Goal: Transaction & Acquisition: Purchase product/service

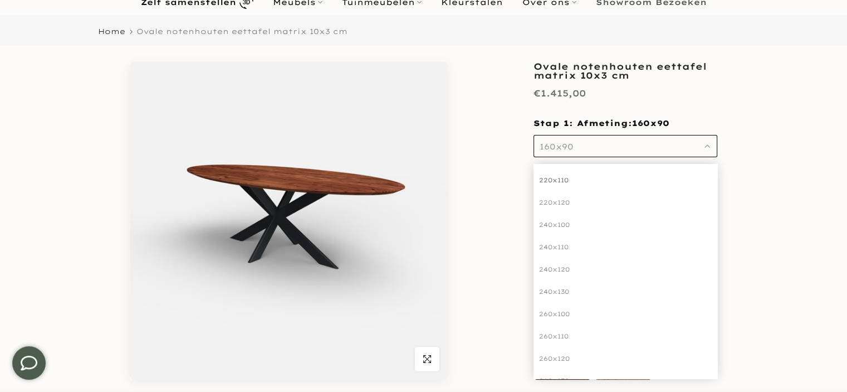
scroll to position [162, 0]
click at [564, 311] on div "260x100" at bounding box center [626, 311] width 184 height 22
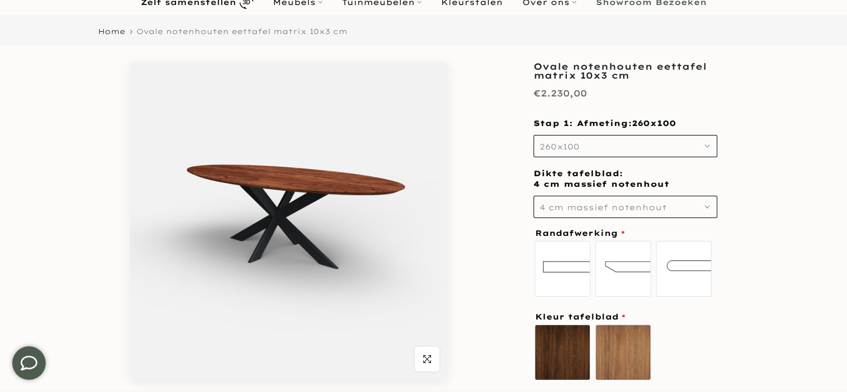
click at [596, 201] on button "4 cm massief notenhout" at bounding box center [626, 207] width 184 height 22
click at [596, 202] on button "4 cm massief notenhout" at bounding box center [626, 207] width 184 height 22
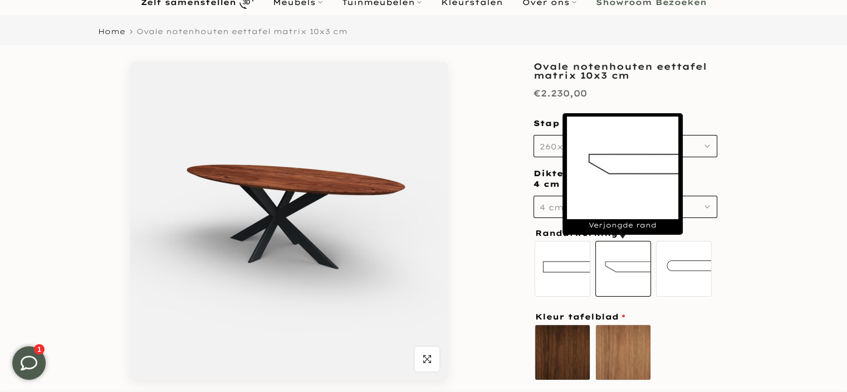
click at [608, 265] on label "Verjongde rand" at bounding box center [623, 269] width 56 height 56
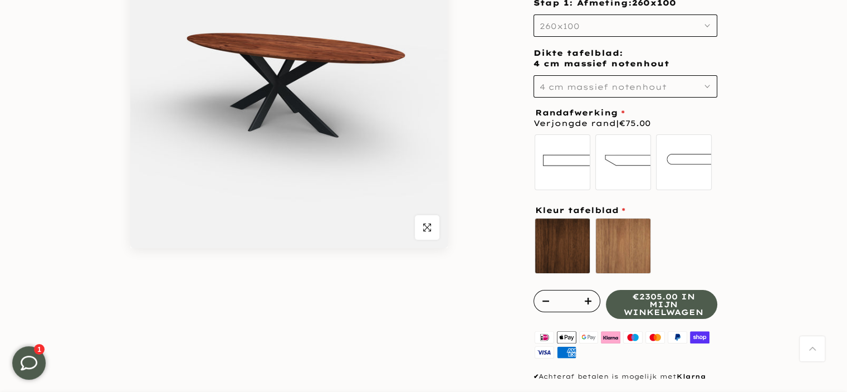
scroll to position [211, 0]
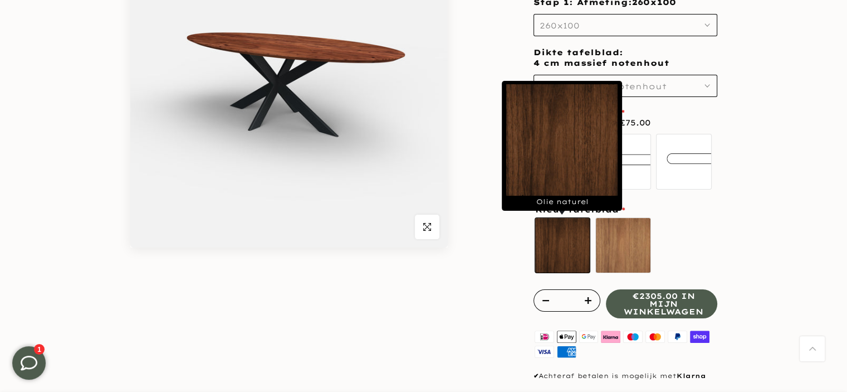
click at [574, 253] on label "Olie naturel sold out" at bounding box center [563, 245] width 56 height 56
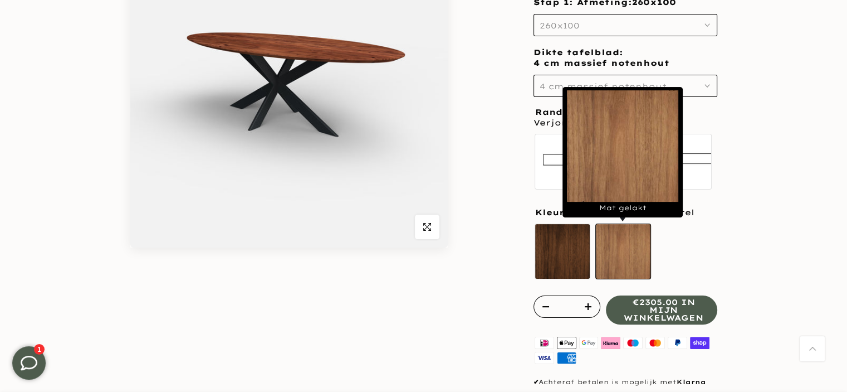
click at [632, 255] on label "Mat gelakt" at bounding box center [623, 251] width 56 height 56
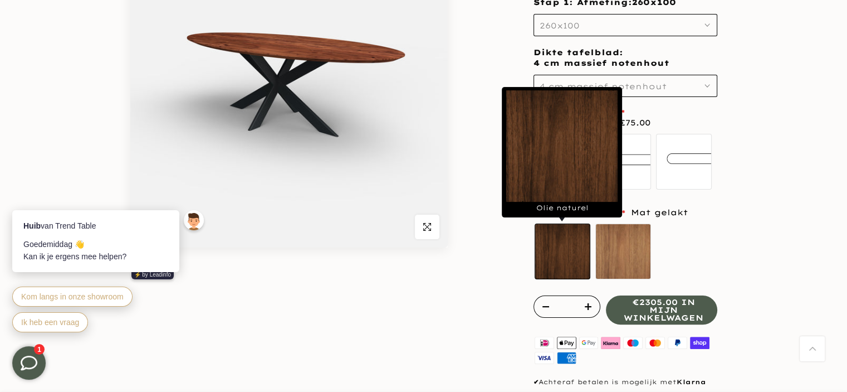
click at [583, 251] on label "Olie naturel sold out" at bounding box center [563, 251] width 56 height 56
click at [569, 258] on label "Olie naturel sold out" at bounding box center [563, 251] width 56 height 56
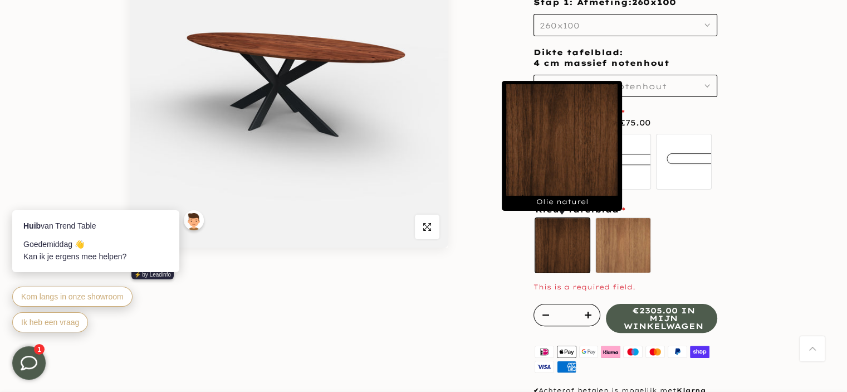
click at [568, 249] on label "Olie naturel sold out" at bounding box center [563, 245] width 56 height 56
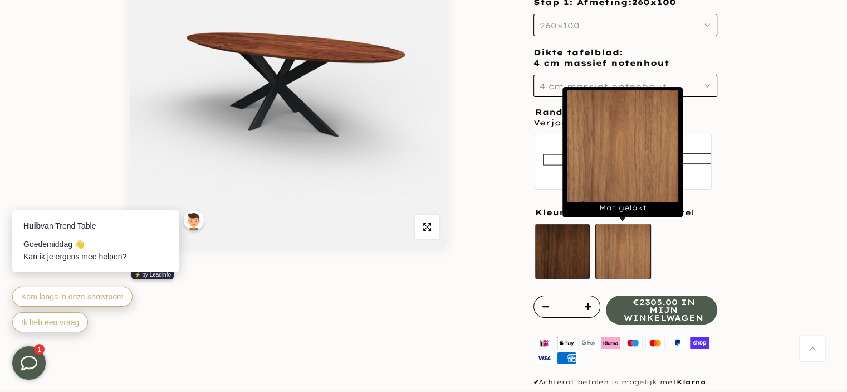
click at [628, 252] on label "Mat gelakt" at bounding box center [623, 251] width 56 height 56
click at [629, 255] on label "Mat gelakt" at bounding box center [623, 251] width 56 height 56
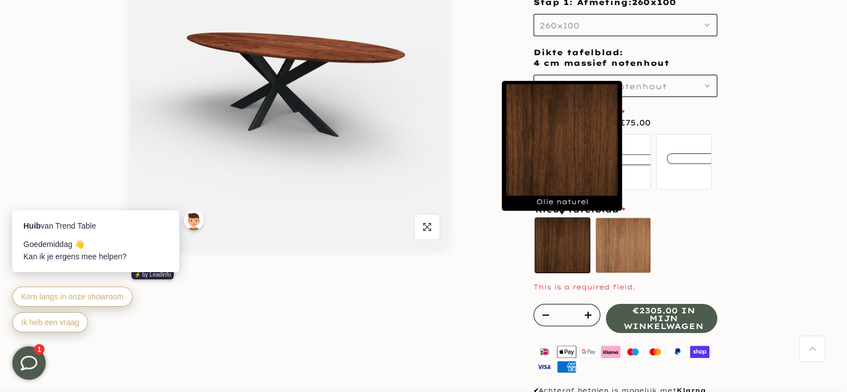
click at [570, 247] on label "Olie naturel sold out" at bounding box center [563, 245] width 56 height 56
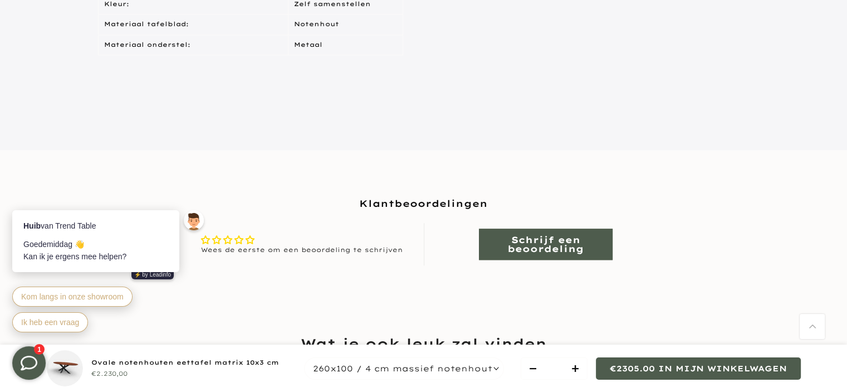
scroll to position [1149, 0]
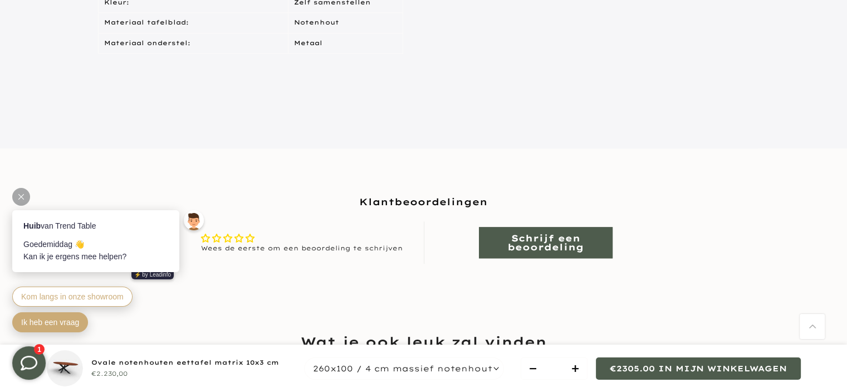
click at [73, 321] on span "Ik heb een vraag" at bounding box center [50, 321] width 58 height 9
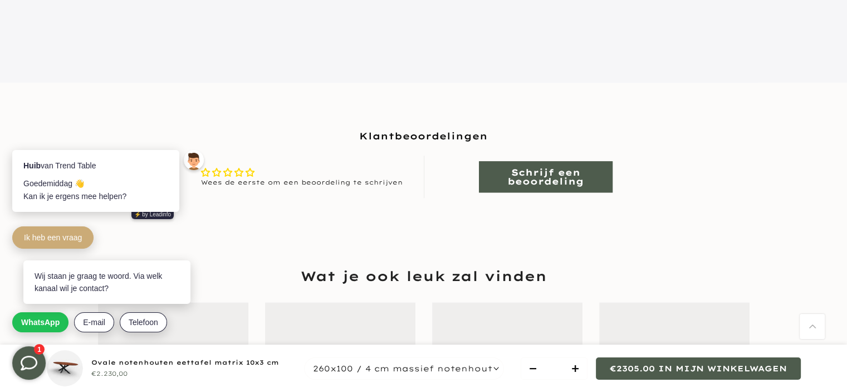
scroll to position [1232, 0]
